Goal: Navigation & Orientation: Understand site structure

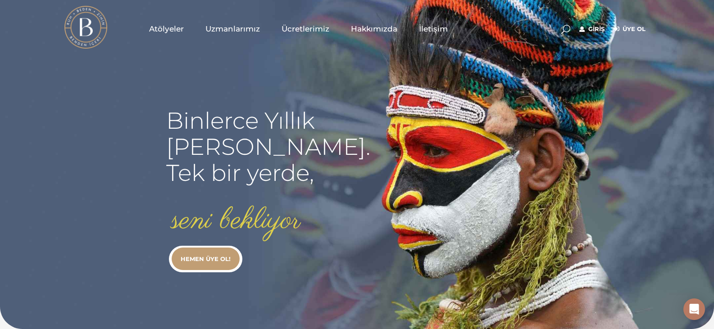
click at [166, 32] on span "Atölyeler" at bounding box center [166, 29] width 35 height 10
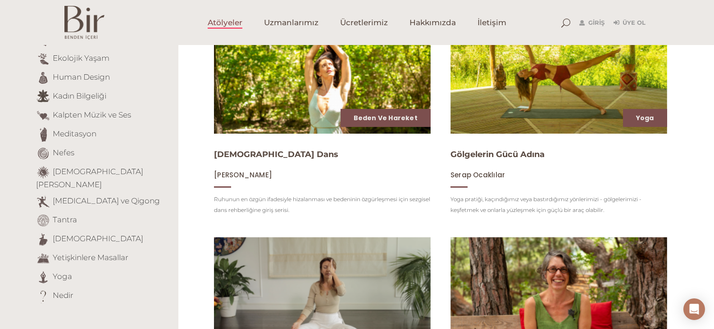
scroll to position [180, 0]
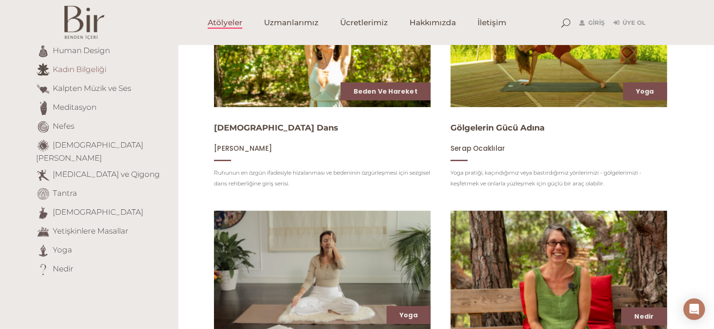
click at [90, 71] on link "Kadın Bilgeliği" at bounding box center [80, 69] width 54 height 9
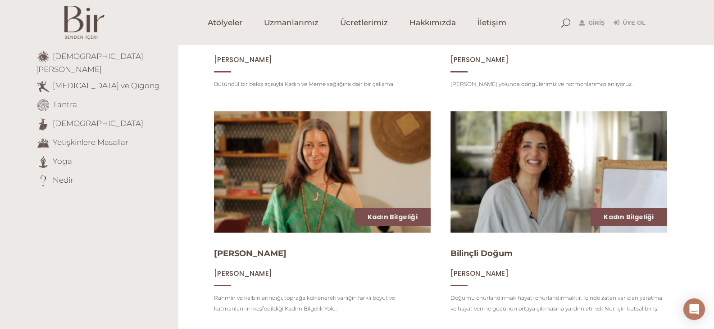
scroll to position [270, 0]
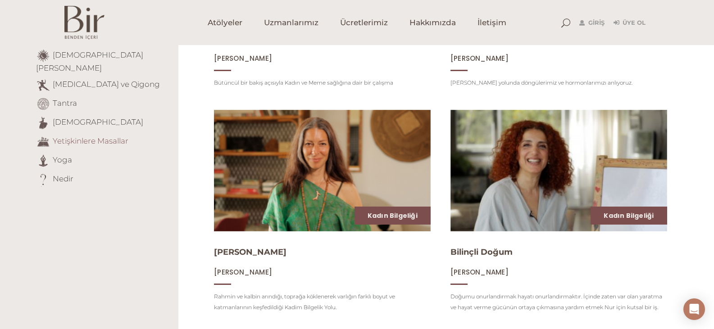
click at [74, 136] on link "Yetişkinlere Masallar" at bounding box center [91, 140] width 76 height 9
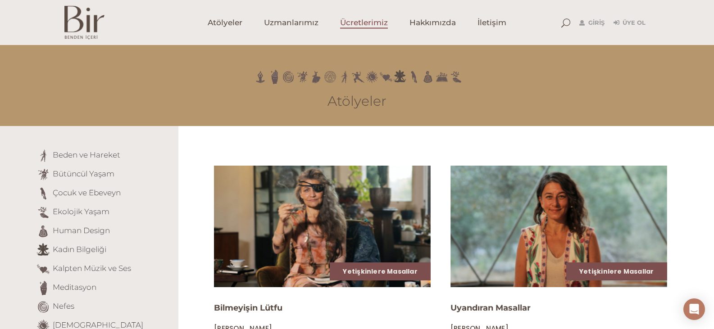
click at [371, 23] on span "Ücretlerimiz" at bounding box center [364, 23] width 48 height 10
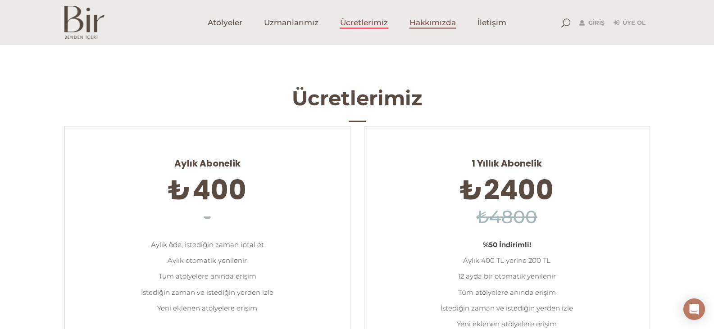
click at [435, 25] on span "Hakkımızda" at bounding box center [432, 23] width 46 height 10
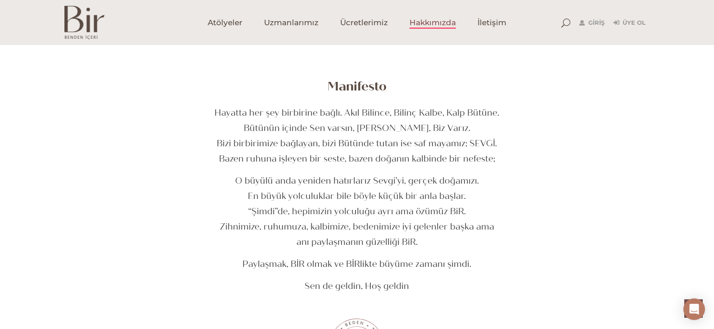
scroll to position [83, 0]
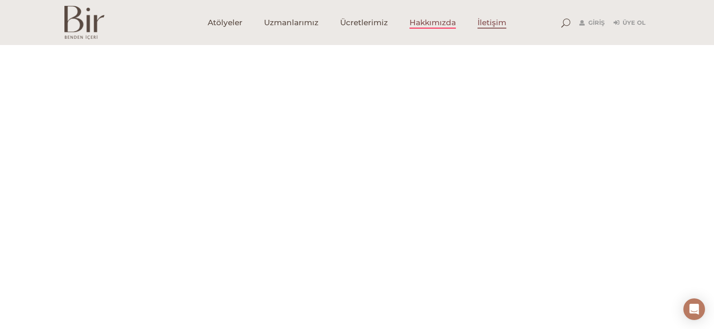
click at [488, 23] on span "İletişim" at bounding box center [491, 23] width 29 height 10
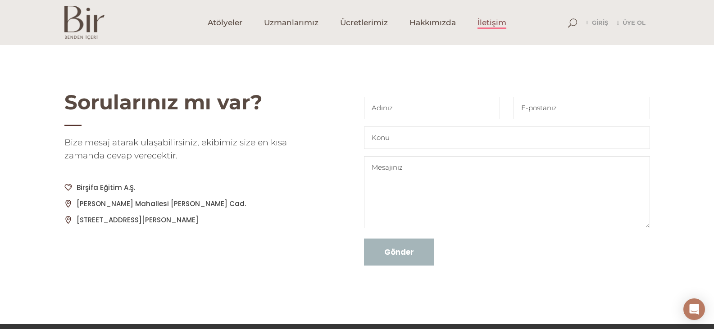
click at [73, 22] on img at bounding box center [84, 23] width 40 height 34
